Goal: Information Seeking & Learning: Check status

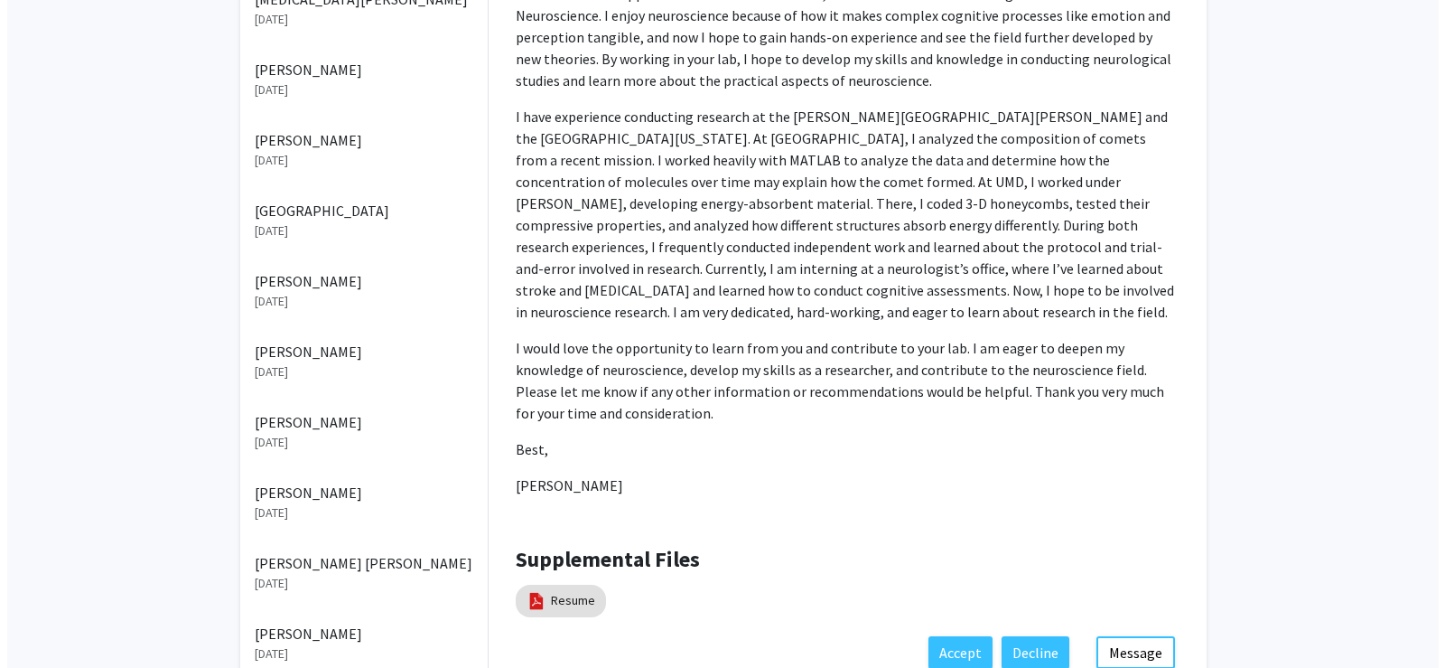
scroll to position [879, 0]
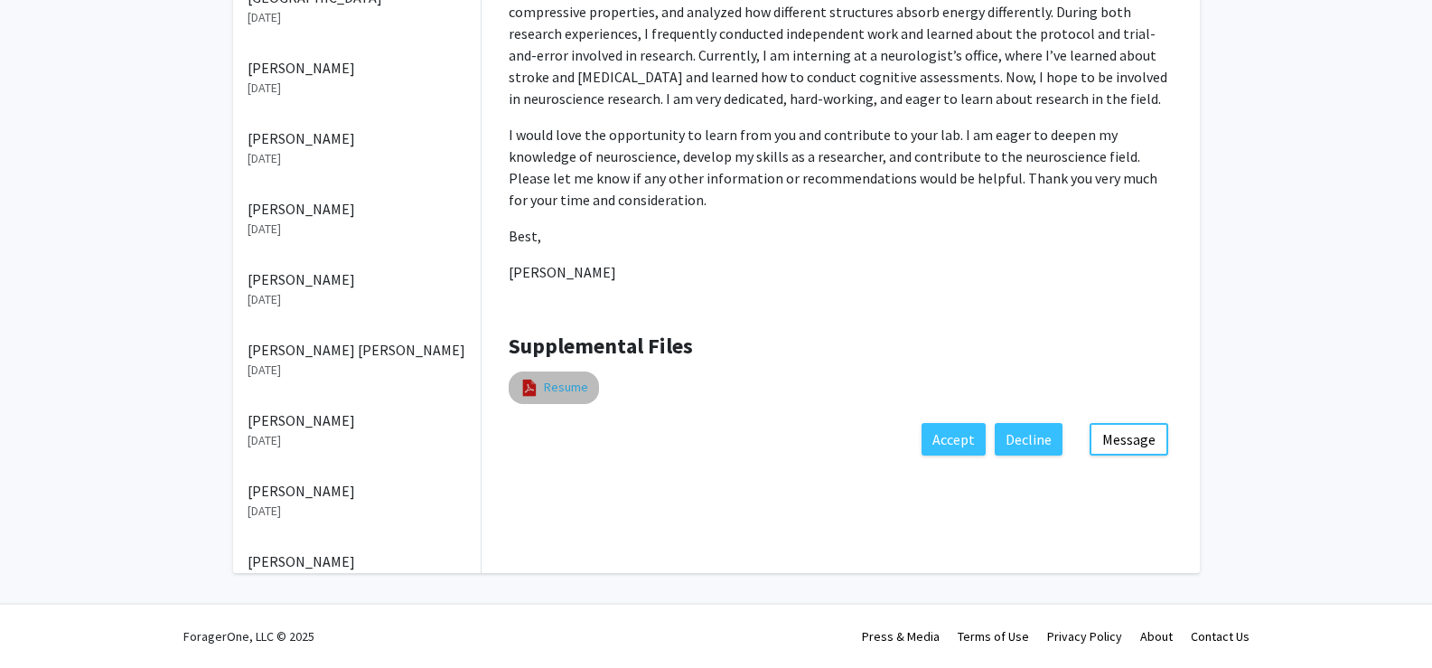
click at [565, 378] on link "Resume" at bounding box center [566, 387] width 44 height 19
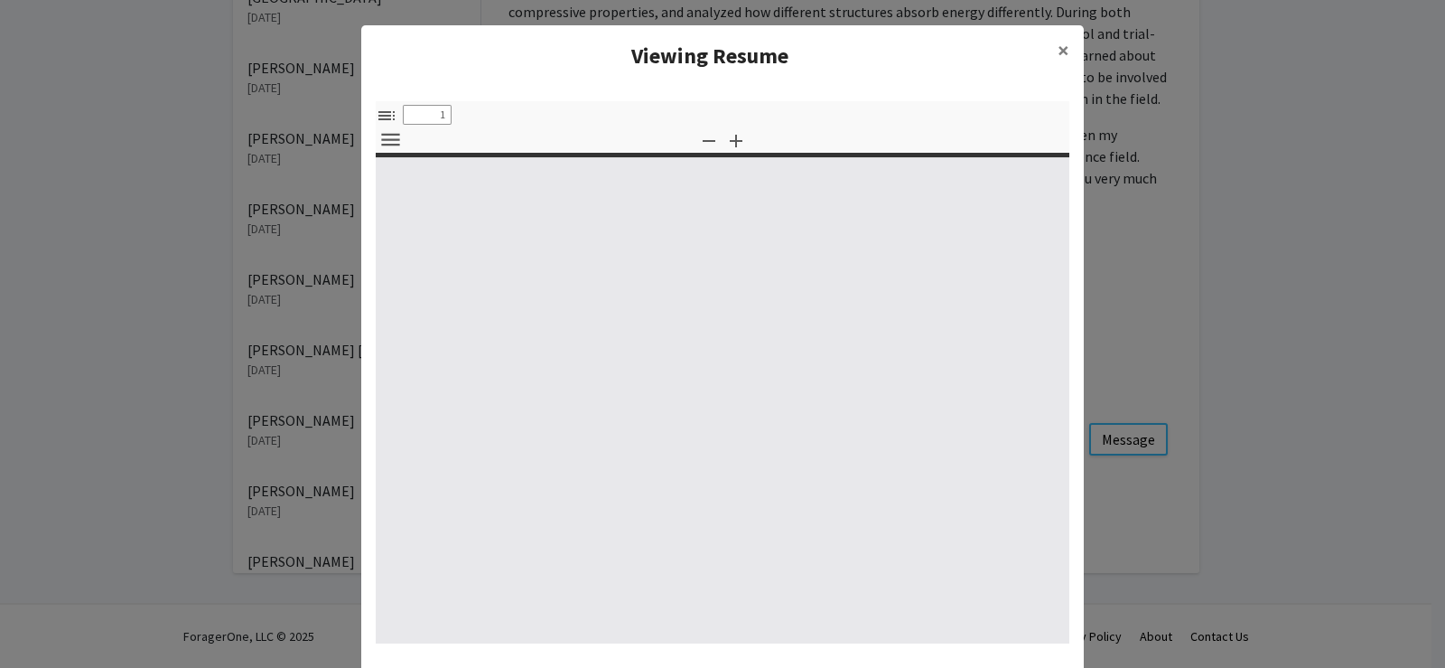
select select "custom"
type input "0"
select select "custom"
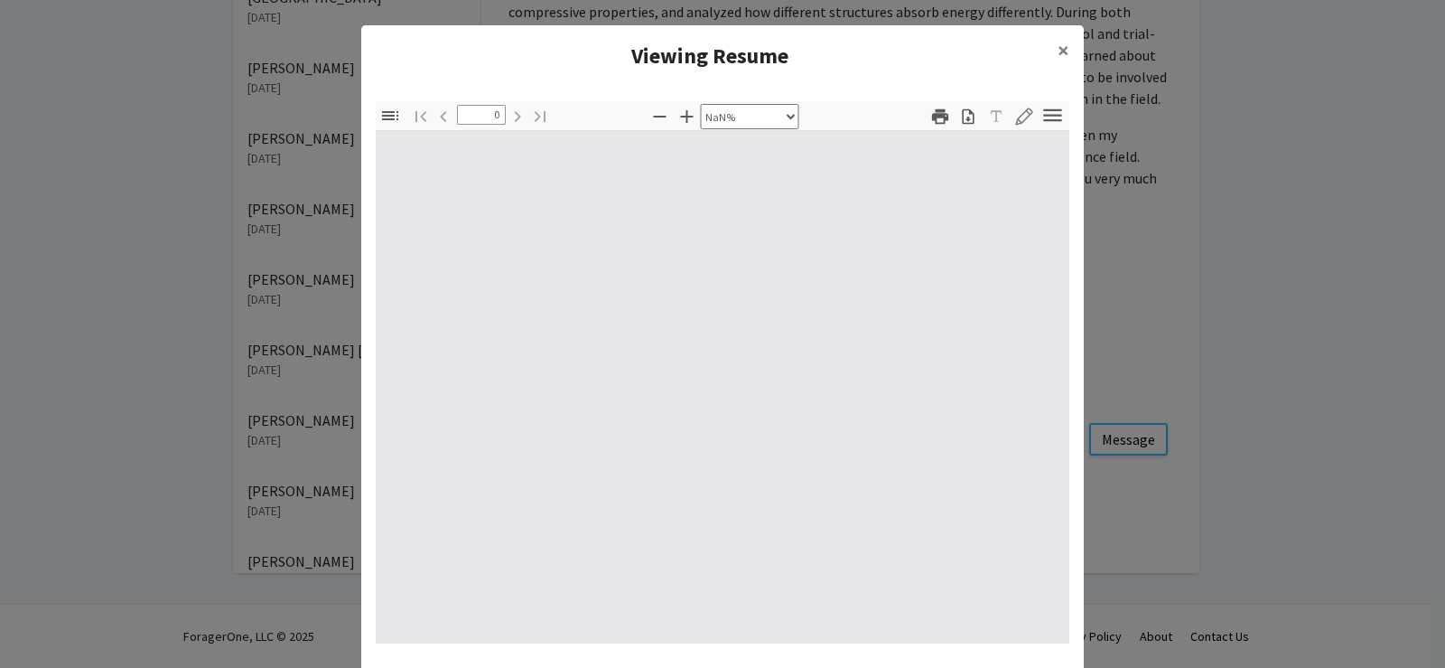
type input "1"
select select "auto"
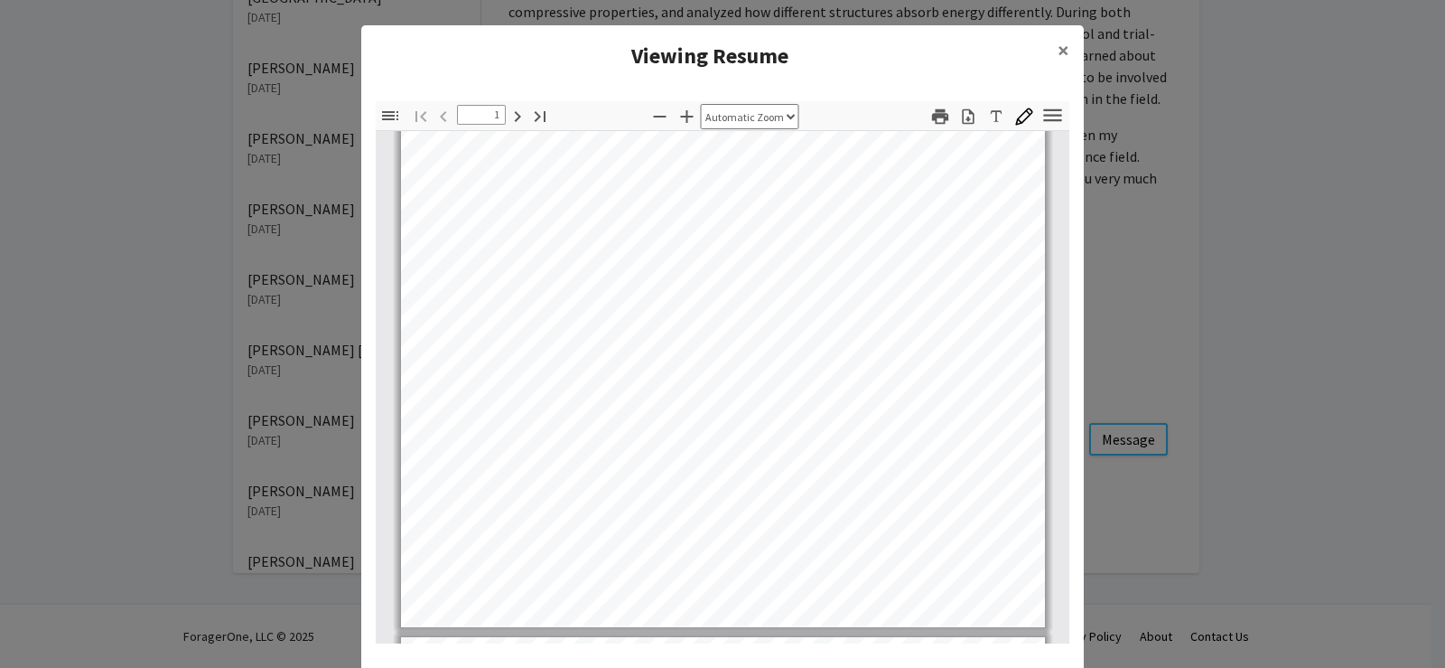
scroll to position [362, 0]
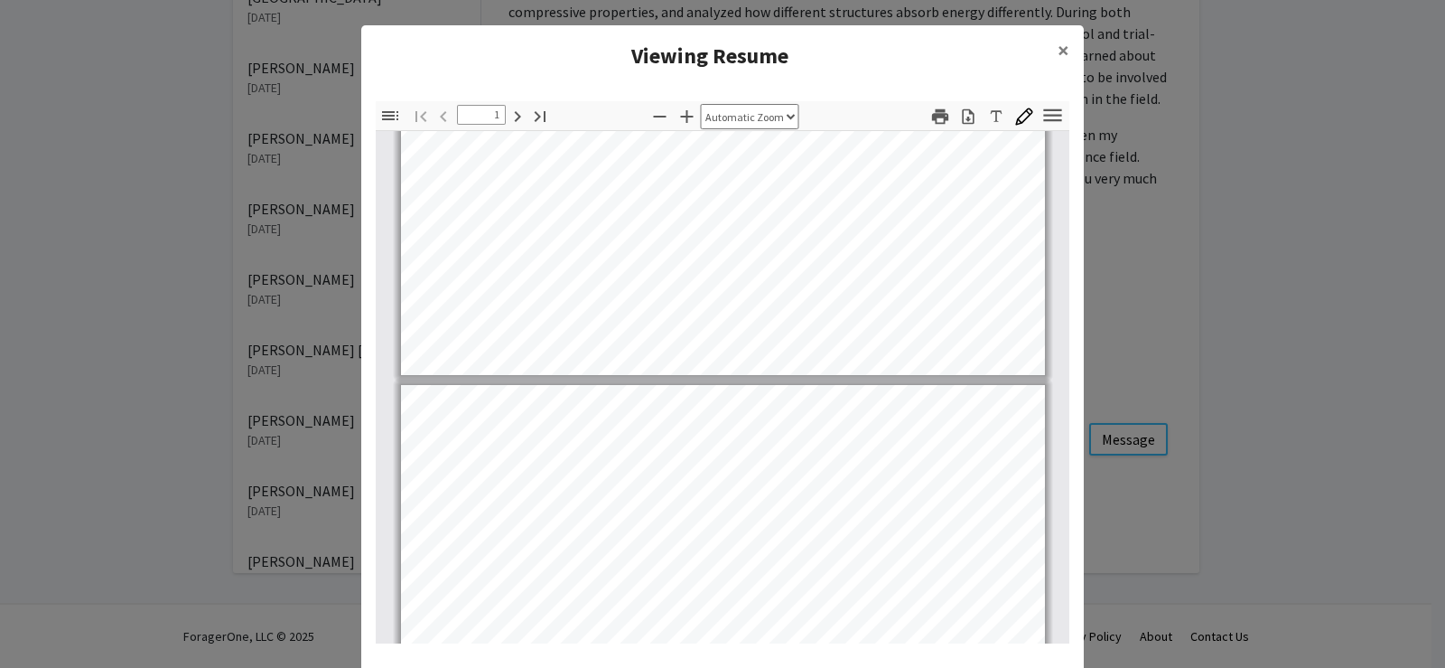
type input "2"
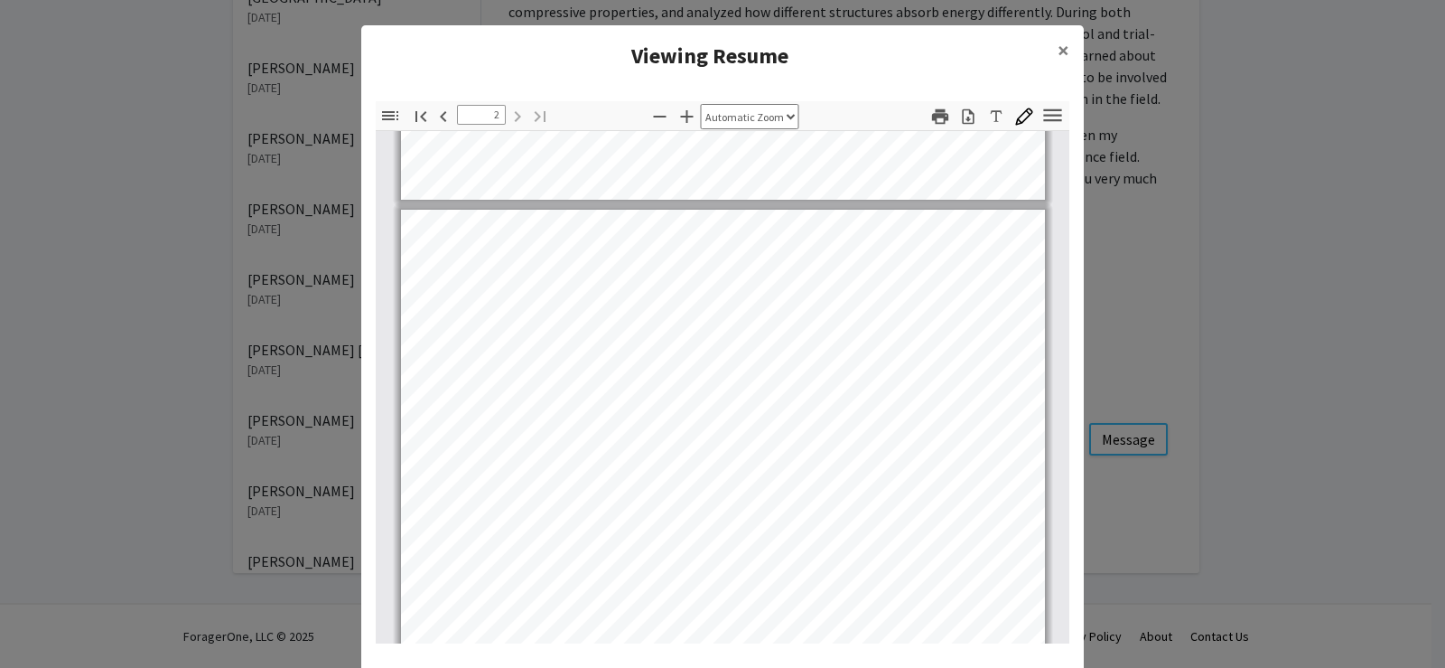
scroll to position [814, 0]
